Goal: Task Accomplishment & Management: Manage account settings

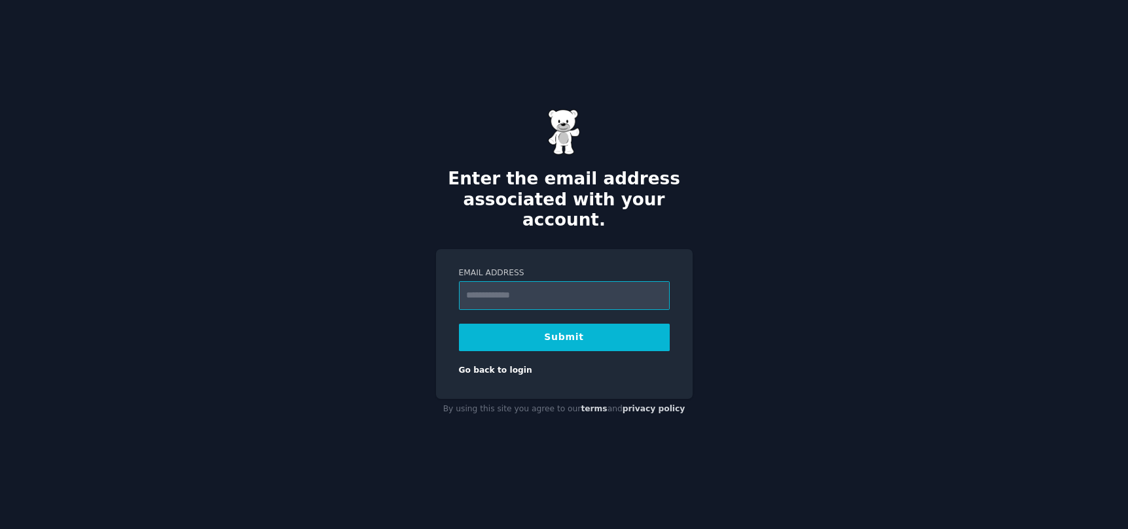
type input "**********"
drag, startPoint x: 609, startPoint y: 293, endPoint x: 370, endPoint y: 293, distance: 238.2
click at [376, 293] on div "**********" at bounding box center [564, 264] width 1128 height 529
click at [561, 327] on button "Submit" at bounding box center [564, 337] width 211 height 27
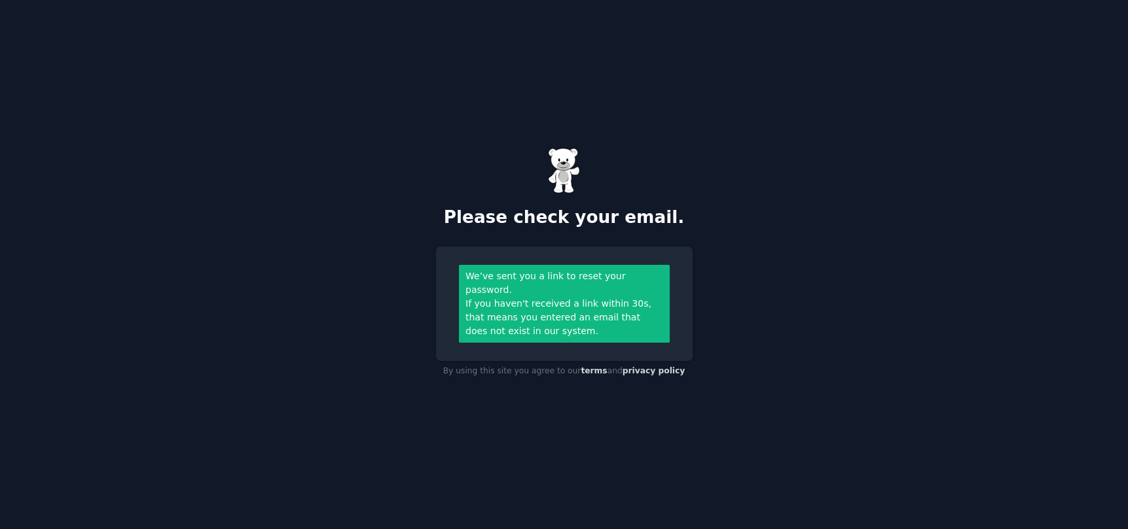
drag, startPoint x: 792, startPoint y: 1, endPoint x: 834, endPoint y: 82, distance: 91.0
click at [834, 82] on div "Please check your email. We’ve sent you a link to reset your password. If you h…" at bounding box center [564, 264] width 1128 height 529
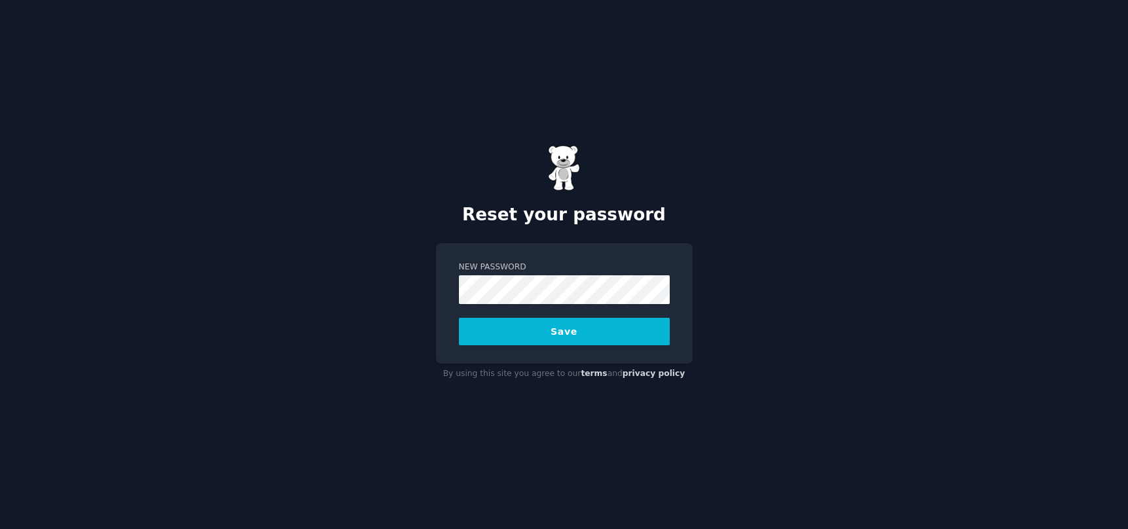
click at [415, 327] on div "Reset your password New Password Save By using this site you agree to our terms…" at bounding box center [564, 264] width 1128 height 529
click at [500, 330] on button "Save" at bounding box center [564, 331] width 211 height 27
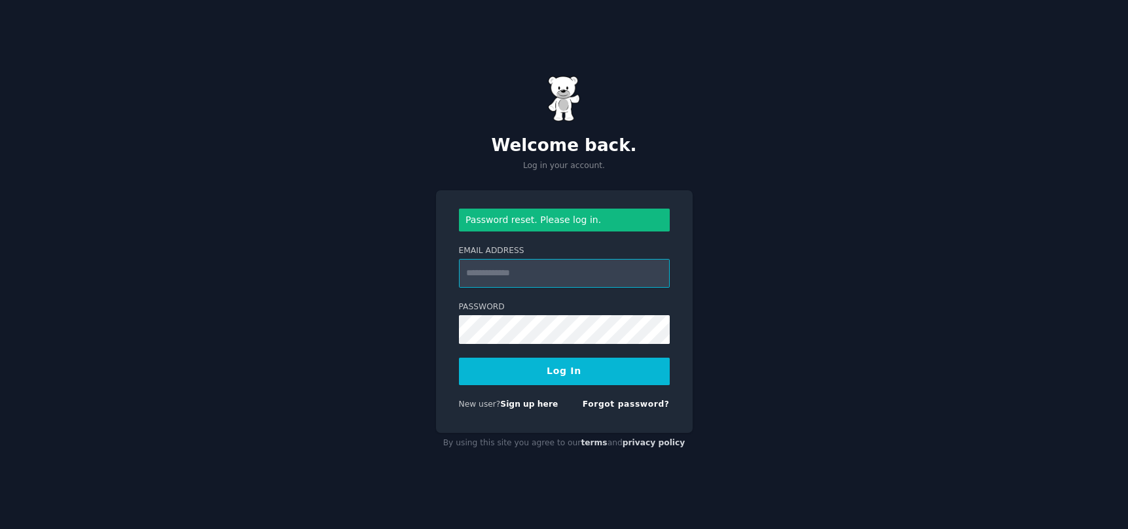
click at [520, 276] on input "Email Address" at bounding box center [564, 273] width 211 height 29
type input "**********"
click at [490, 375] on button "Log In" at bounding box center [564, 371] width 211 height 27
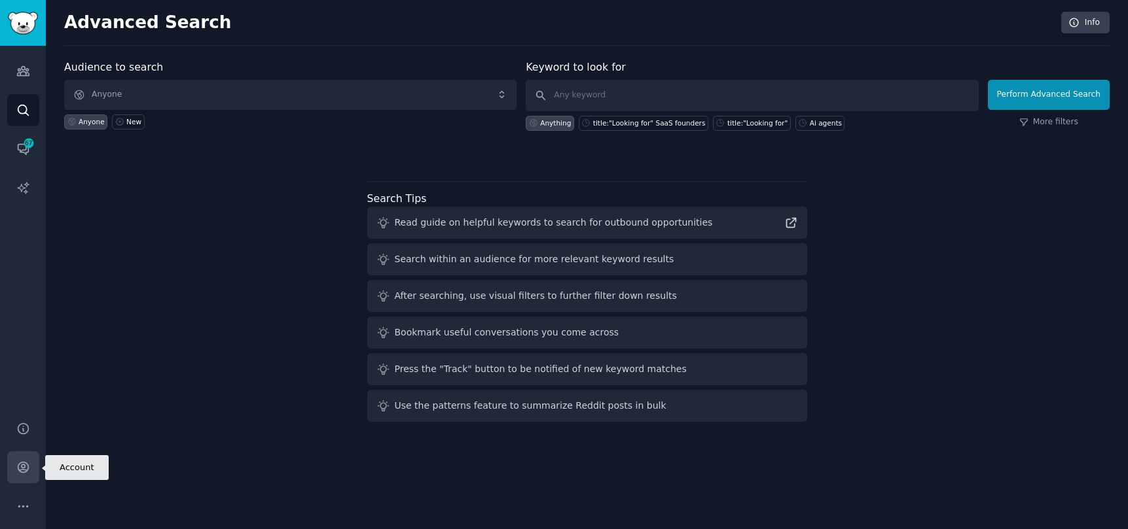
click at [26, 463] on icon "Sidebar" at bounding box center [23, 468] width 14 height 14
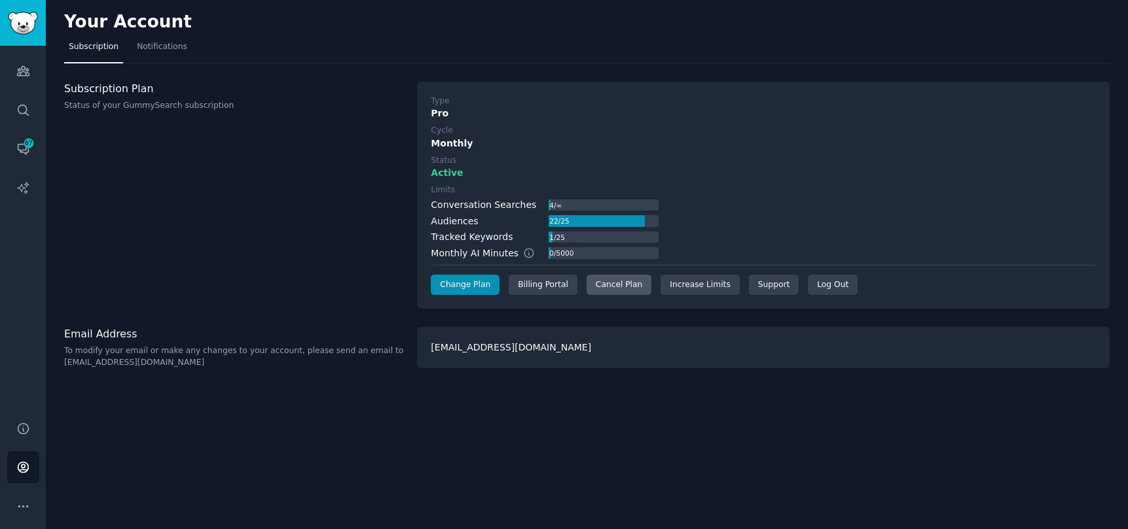
click at [615, 287] on div "Cancel Plan" at bounding box center [618, 285] width 65 height 21
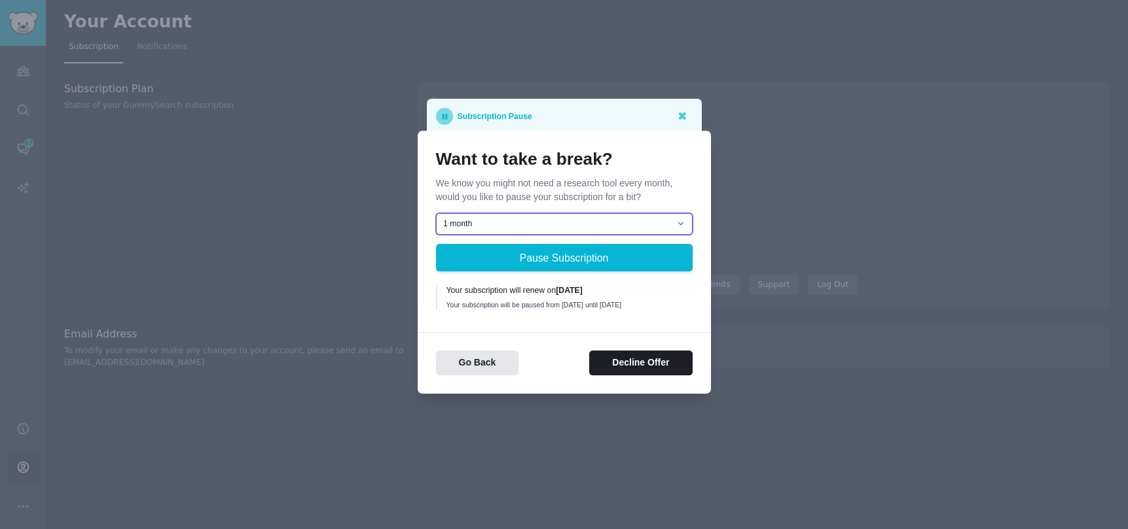
click at [675, 221] on select "1 month 2 months 3 months Choose a custom date to resume" at bounding box center [564, 224] width 257 height 22
click at [370, 293] on div at bounding box center [564, 264] width 1128 height 529
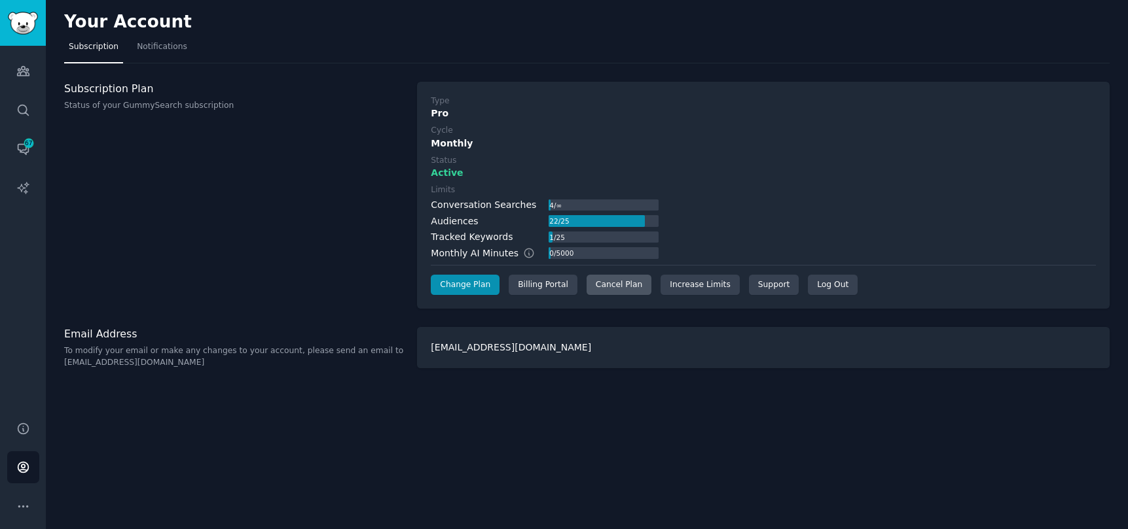
click at [605, 287] on div "Cancel Plan" at bounding box center [618, 285] width 65 height 21
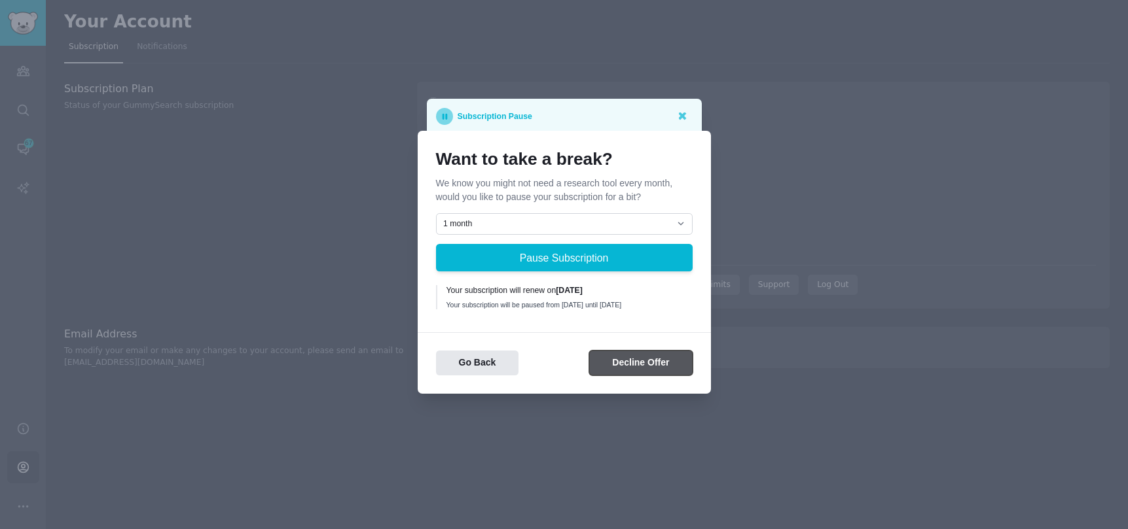
click at [634, 370] on button "Decline Offer" at bounding box center [640, 364] width 103 height 26
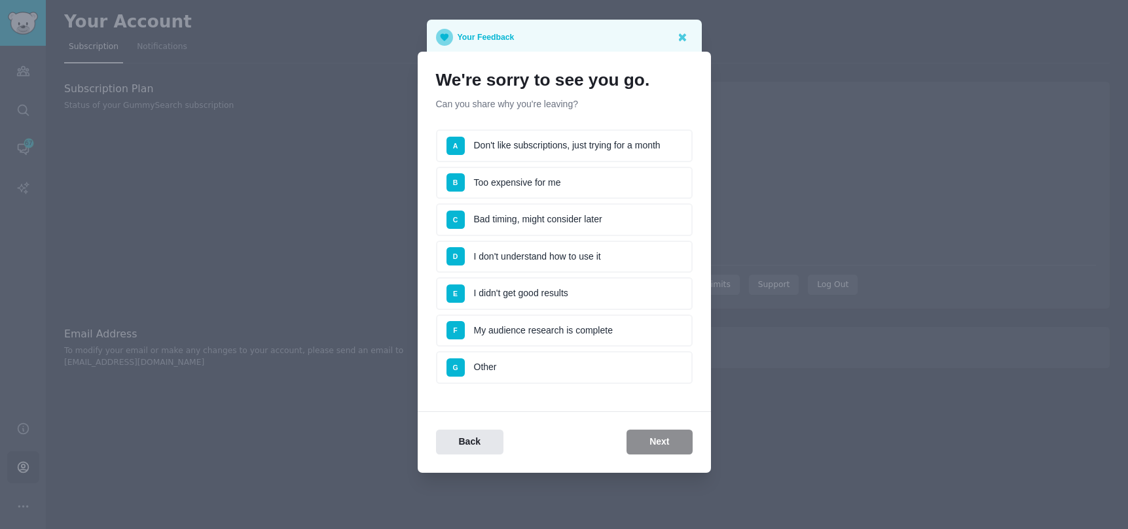
click at [493, 371] on li "G Other" at bounding box center [564, 367] width 257 height 33
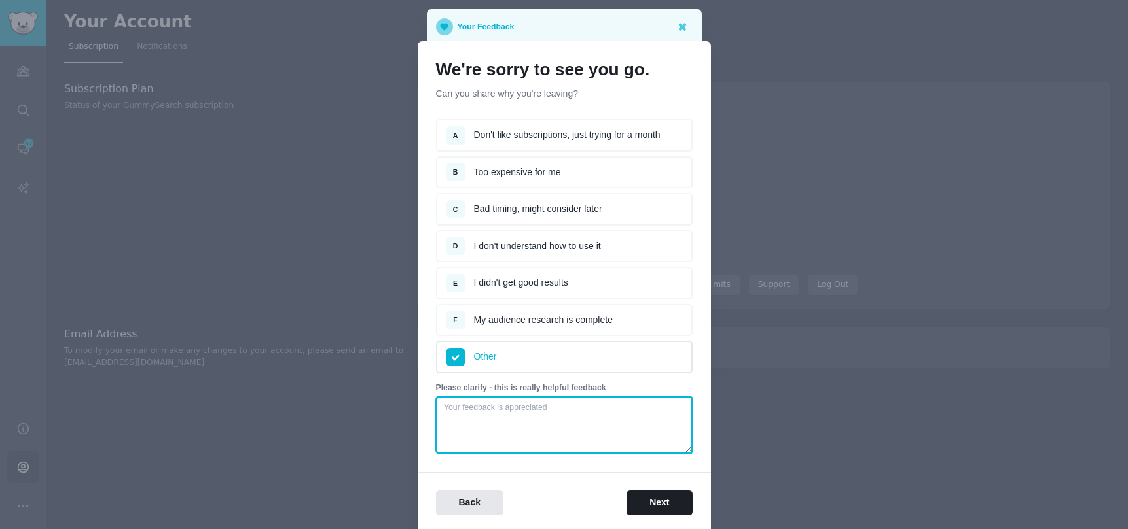
click at [499, 412] on textarea at bounding box center [564, 426] width 257 height 58
type textarea "It should have been cancelled in March. Please refund August."
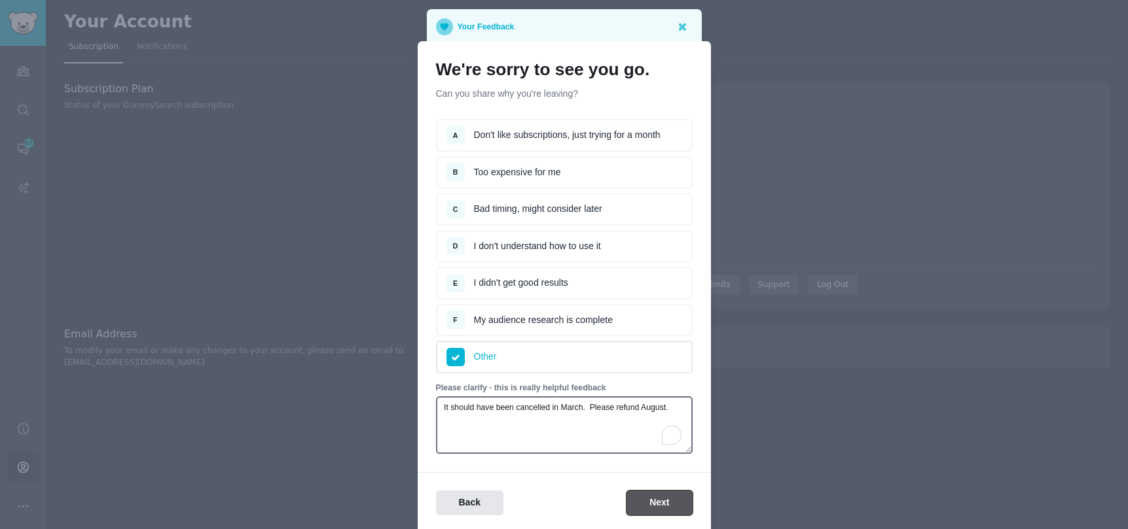
click at [647, 512] on button "Next" at bounding box center [658, 504] width 65 height 26
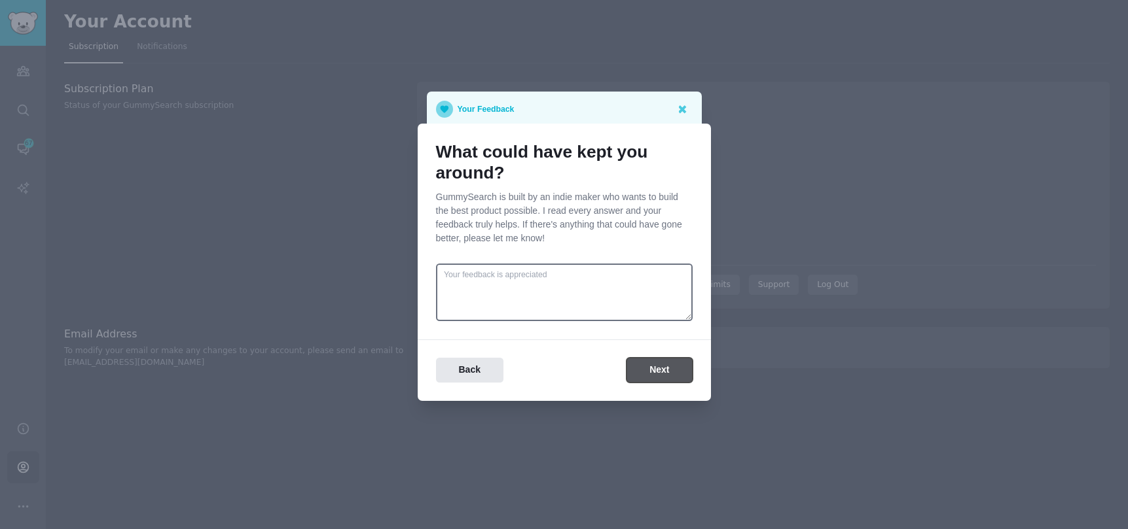
click at [651, 375] on button "Next" at bounding box center [658, 371] width 65 height 26
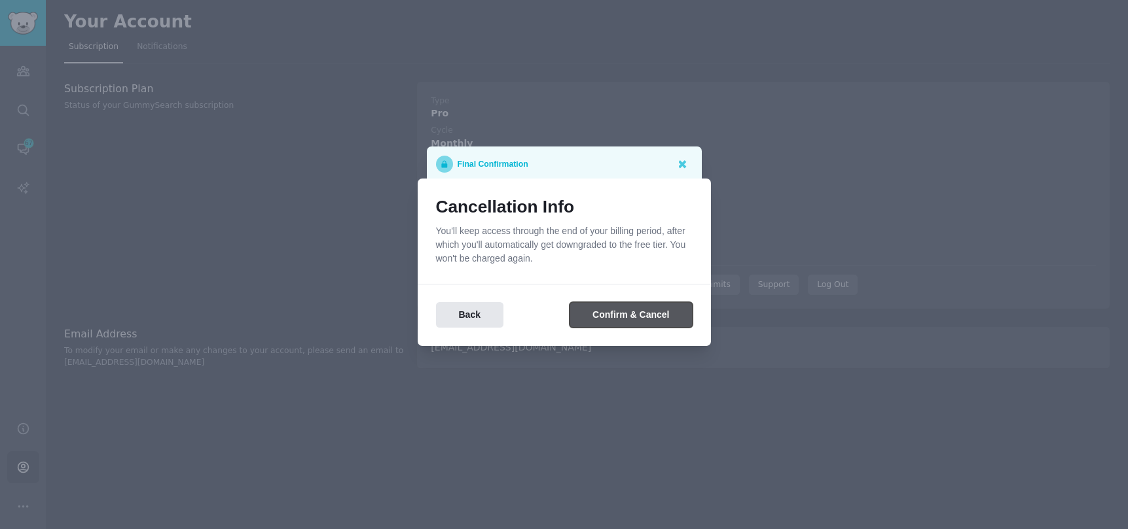
click at [623, 315] on button "Confirm & Cancel" at bounding box center [630, 315] width 122 height 26
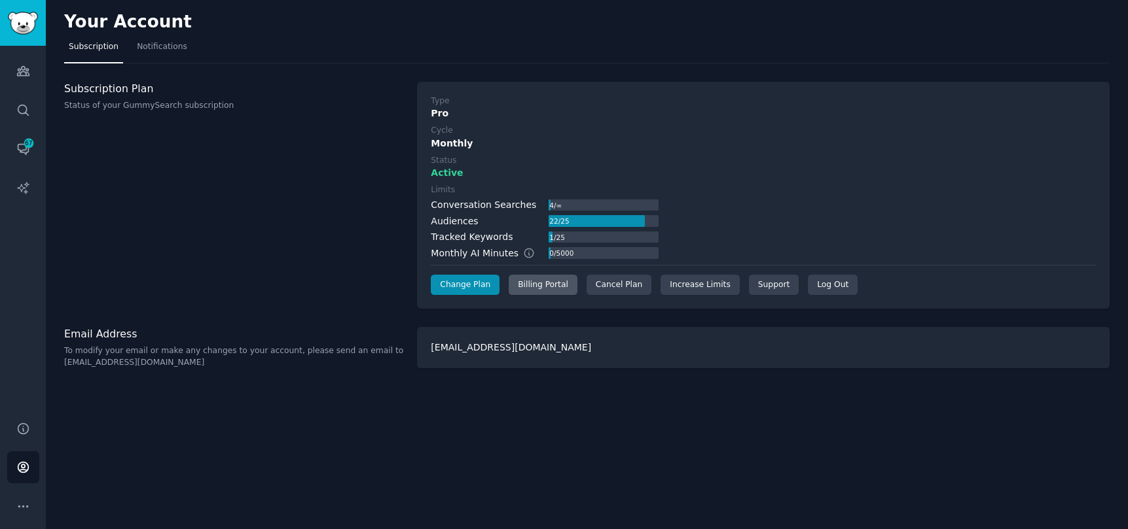
click at [532, 285] on div "Billing Portal" at bounding box center [542, 285] width 69 height 21
